Goal: Entertainment & Leisure: Consume media (video, audio)

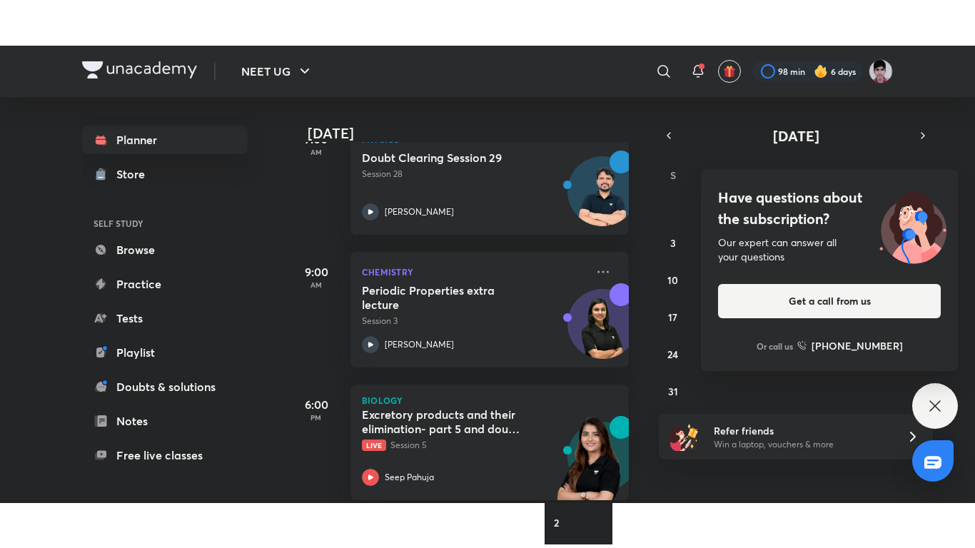
scroll to position [126, 0]
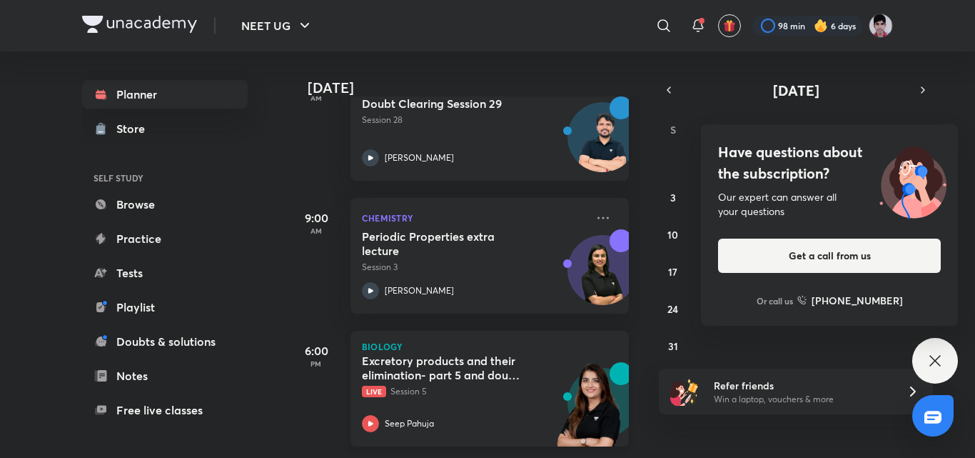
click at [532, 385] on p "Live Session 5" at bounding box center [474, 391] width 224 height 13
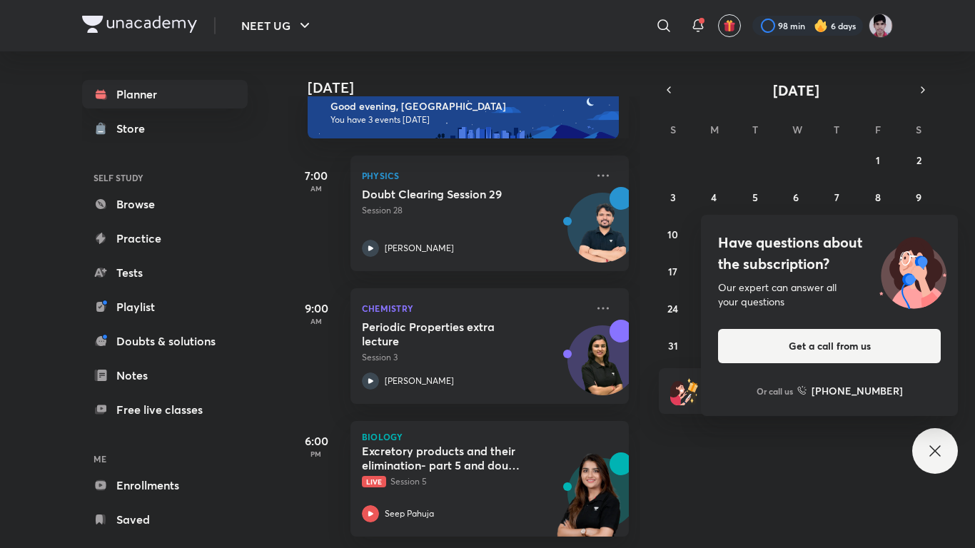
scroll to position [35, 0]
